Goal: Task Accomplishment & Management: Manage account settings

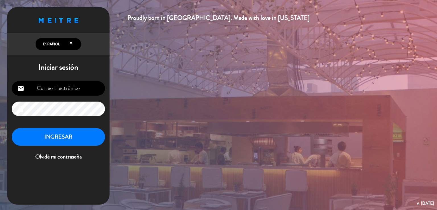
type input "[EMAIL_ADDRESS][DOMAIN_NAME]"
click at [88, 134] on button "INGRESAR" at bounding box center [58, 137] width 93 height 18
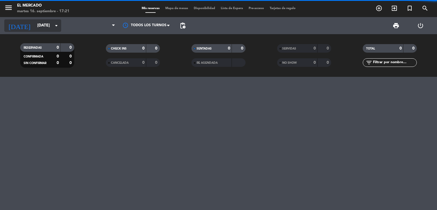
click at [46, 28] on input "[DATE]" at bounding box center [61, 25] width 54 height 10
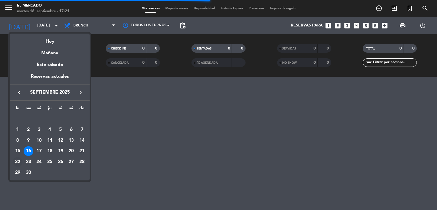
click at [17, 161] on div "22" at bounding box center [18, 162] width 10 height 10
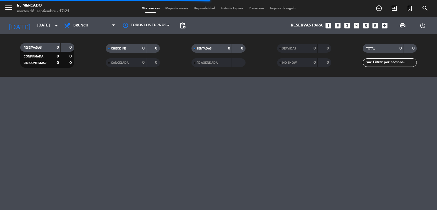
type input "[DATE]"
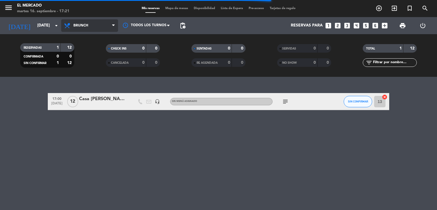
click at [74, 27] on span "Brunch" at bounding box center [80, 26] width 15 height 4
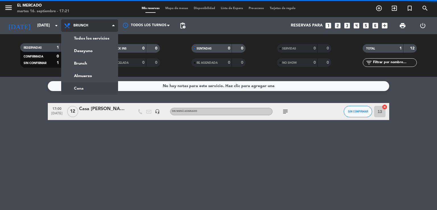
click at [88, 91] on ng-component "menu El Mercado [DATE] 16. septiembre - 17:21 Mis reservas Mapa de mesas Dispon…" at bounding box center [218, 105] width 437 height 210
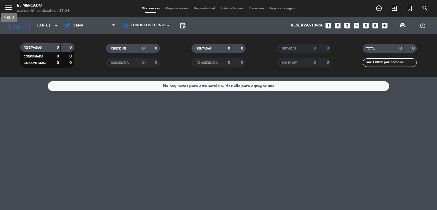
click at [9, 11] on icon "menu" at bounding box center [8, 7] width 9 height 9
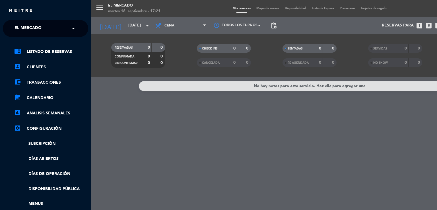
click at [54, 27] on input "text" at bounding box center [45, 28] width 69 height 13
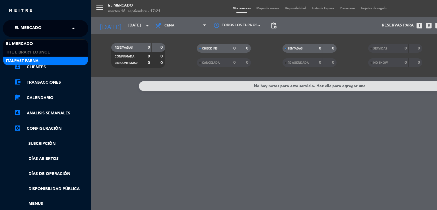
click at [57, 58] on div "Italpast Faena" at bounding box center [45, 61] width 85 height 9
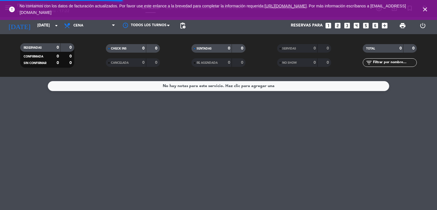
click at [426, 9] on icon "close" at bounding box center [425, 9] width 7 height 7
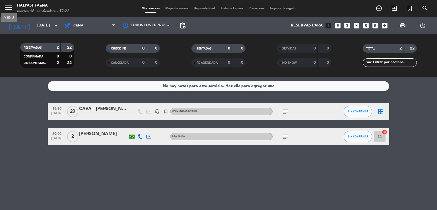
click at [9, 9] on icon "menu" at bounding box center [8, 7] width 9 height 9
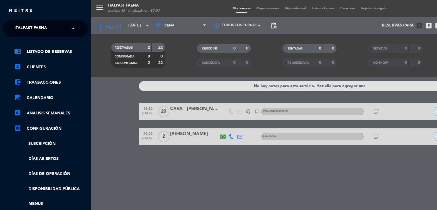
click at [55, 32] on div "× Italpast Faena" at bounding box center [33, 28] width 43 height 12
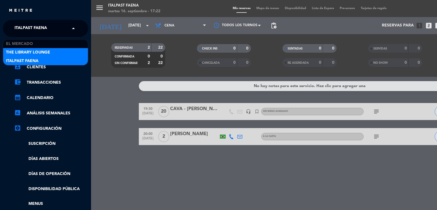
click at [54, 54] on div "The Library Lounge" at bounding box center [45, 52] width 85 height 9
